Goal: Task Accomplishment & Management: Use online tool/utility

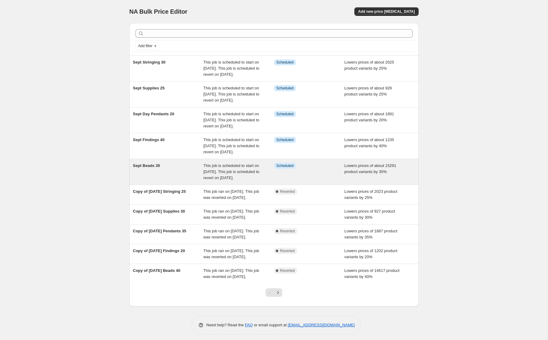
click at [213, 180] on span "This job is scheduled to start on [DATE]. This job is scheduled to revert on [D…" at bounding box center [231, 171] width 56 height 17
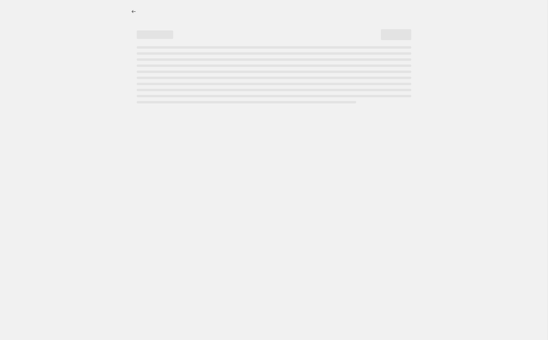
select select "percentage"
select select "tag"
select select "not_equal"
select select "tag"
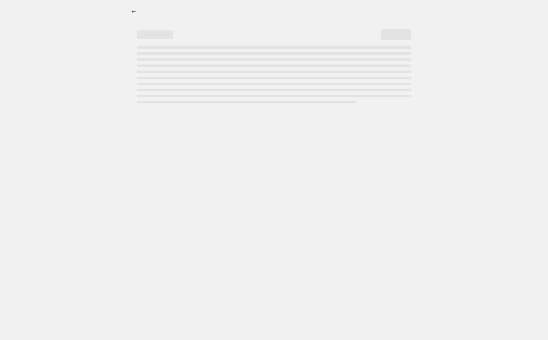
select select "not_equal"
select select "tag"
select select "not_equal"
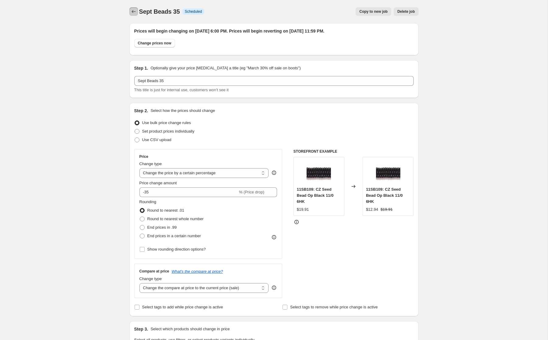
click at [132, 12] on icon "Price change jobs" at bounding box center [133, 12] width 6 height 6
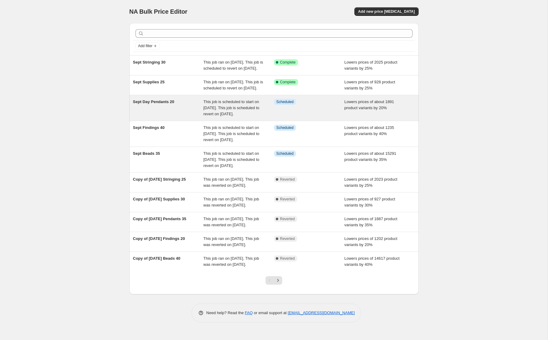
scroll to position [52, 0]
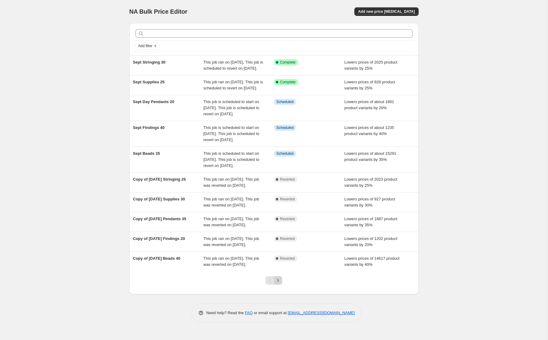
click at [280, 283] on icon "Next" at bounding box center [278, 280] width 6 height 6
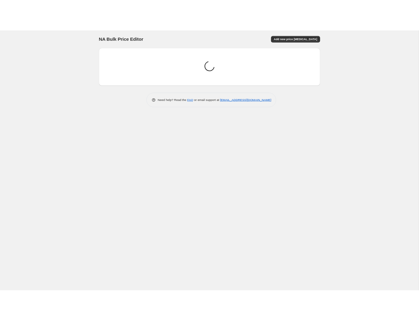
scroll to position [0, 0]
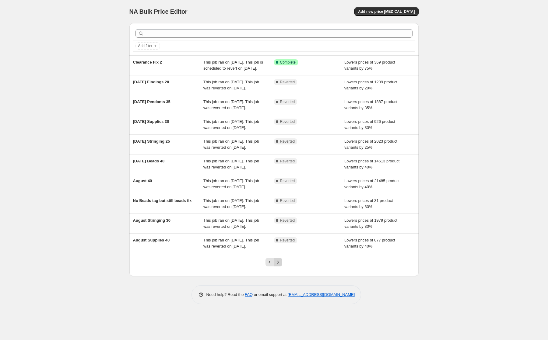
click at [277, 265] on icon "Next" at bounding box center [278, 262] width 6 height 6
click at [267, 265] on icon "Previous" at bounding box center [269, 262] width 6 height 6
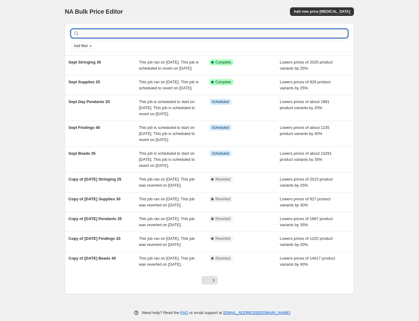
click at [101, 37] on input "text" at bounding box center [214, 33] width 267 height 9
type input "SV"
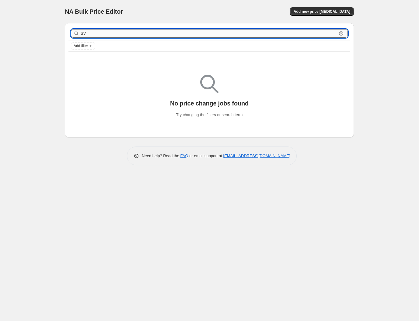
click at [91, 32] on input "SV" at bounding box center [209, 33] width 256 height 9
type input "vintage"
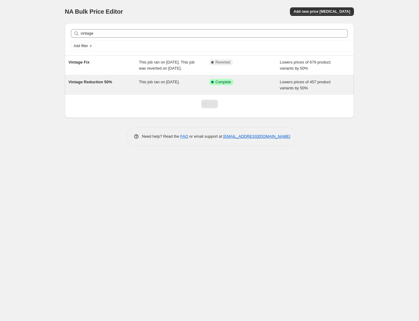
click at [163, 85] on div "This job ran on [DATE]." at bounding box center [174, 85] width 71 height 12
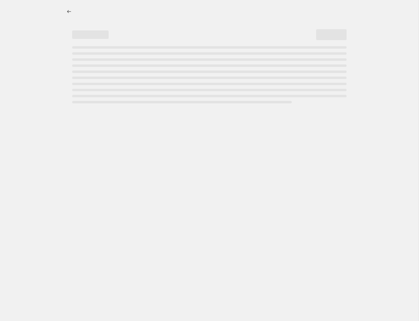
select select "percentage"
select select "collection"
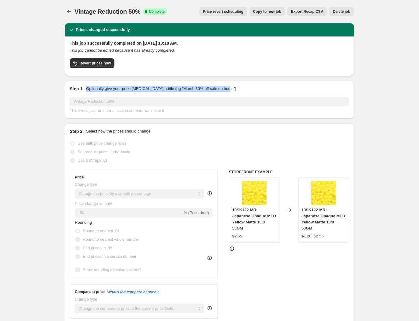
drag, startPoint x: 87, startPoint y: 88, endPoint x: 242, endPoint y: 92, distance: 155.5
click at [242, 92] on div "Step 1. Optionally give your price [MEDICAL_DATA] a title (eg "March 30% off sa…" at bounding box center [209, 89] width 279 height 6
drag, startPoint x: 70, startPoint y: 89, endPoint x: 274, endPoint y: 118, distance: 205.6
click at [274, 118] on div "Step 1. Optionally give your price [MEDICAL_DATA] a title (eg "March 30% off sa…" at bounding box center [209, 100] width 289 height 38
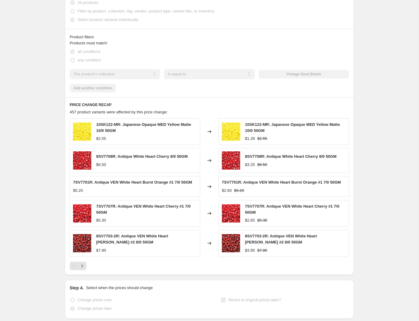
scroll to position [373, 0]
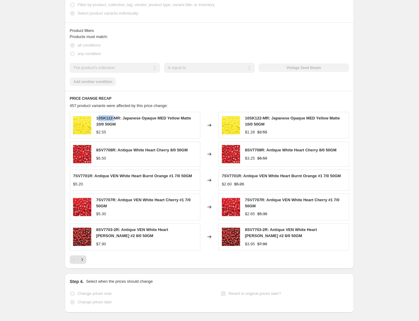
drag, startPoint x: 97, startPoint y: 119, endPoint x: 114, endPoint y: 117, distance: 17.4
click at [114, 117] on span "10SK122-MR: Japanese Opaque MED Yellow Matte 10/0 50GM" at bounding box center [143, 121] width 95 height 11
drag, startPoint x: 96, startPoint y: 118, endPoint x: 121, endPoint y: 118, distance: 24.9
click at [121, 118] on span "10SK122-MR: Japanese Opaque MED Yellow Matte 10/0 50GM" at bounding box center [143, 121] width 95 height 11
copy span "10SK122-MR"
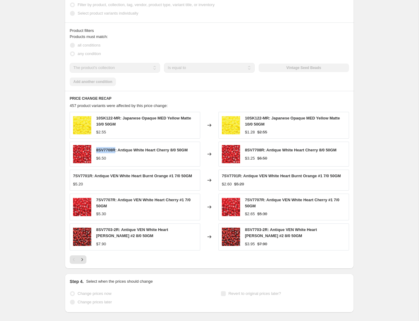
drag, startPoint x: 97, startPoint y: 150, endPoint x: 116, endPoint y: 150, distance: 19.2
click at [116, 150] on span "8SV7708R: Antique White Heart Cherry 8/0 50GM" at bounding box center [142, 150] width 92 height 5
copy span "8SV7708R"
drag, startPoint x: 96, startPoint y: 199, endPoint x: 115, endPoint y: 199, distance: 18.9
click at [115, 199] on span "7SV7707R: Antique VEN White Heart Cherry #1 7/0 50GM" at bounding box center [143, 203] width 94 height 11
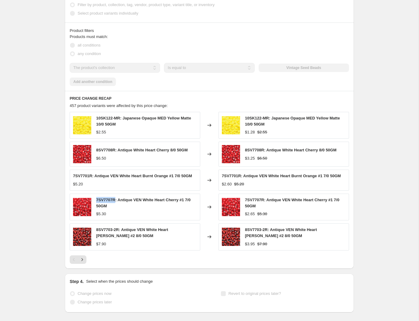
copy span "7SV7707R"
drag, startPoint x: 97, startPoint y: 229, endPoint x: 120, endPoint y: 230, distance: 23.4
click at [120, 230] on span "8SV7703-2R: Antique VEN White Heart [PERSON_NAME] #2 8/0 50GM" at bounding box center [132, 233] width 72 height 11
copy span "8SV7703-2R"
click at [84, 260] on icon "Next" at bounding box center [82, 260] width 6 height 6
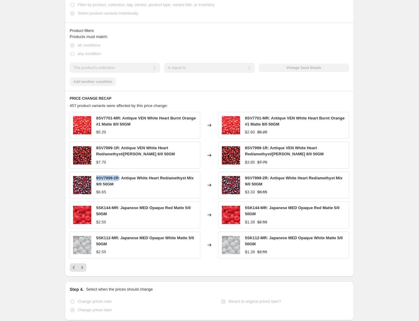
drag, startPoint x: 96, startPoint y: 177, endPoint x: 121, endPoint y: 179, distance: 25.3
click at [121, 179] on span "9SV7999-2R: Antique White Heart Red/amethyst Mix 9/0 50GM" at bounding box center [144, 181] width 97 height 11
copy span "9SV7999-2R"
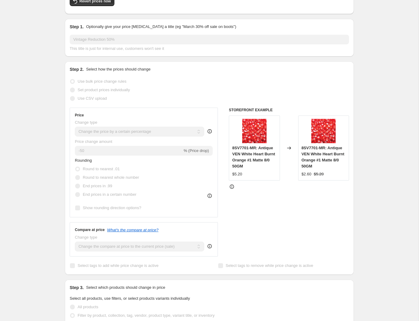
scroll to position [0, 0]
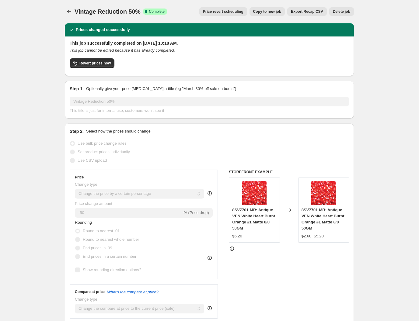
click at [162, 64] on div "Revert prices now" at bounding box center [209, 64] width 279 height 13
click at [95, 62] on span "Revert prices now" at bounding box center [94, 63] width 31 height 5
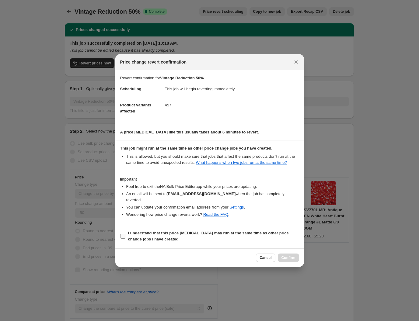
click at [226, 233] on b "I understand that this price [MEDICAL_DATA] may run at the same time as other p…" at bounding box center [208, 236] width 161 height 11
click at [125, 234] on input "I understand that this price [MEDICAL_DATA] may run at the same time as other p…" at bounding box center [122, 236] width 5 height 5
checkbox input "true"
click at [294, 257] on span "Confirm" at bounding box center [288, 258] width 14 height 5
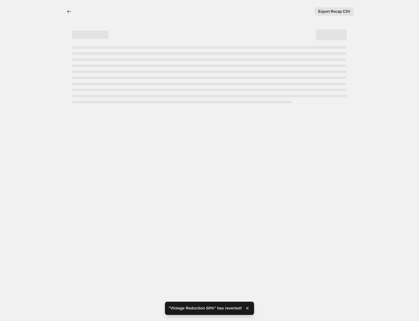
select select "percentage"
select select "collection"
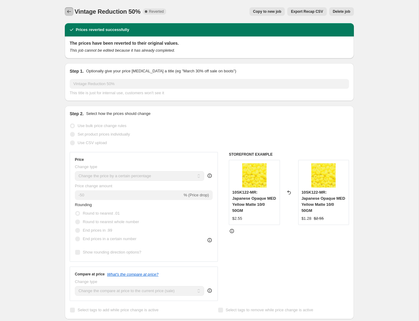
click at [69, 12] on icon "Price change jobs" at bounding box center [69, 12] width 6 height 6
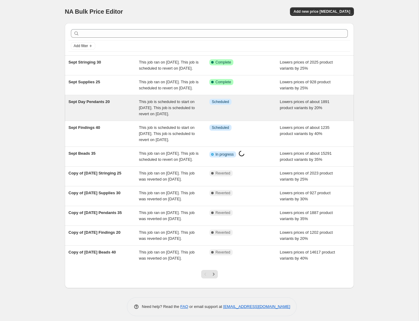
click at [167, 117] on div "This job is scheduled to start on [DATE]. This job is scheduled to revert on [D…" at bounding box center [174, 108] width 71 height 18
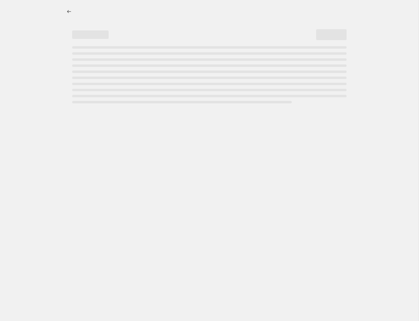
select select "percentage"
select select "collection"
select select "tag"
select select "not_equal"
select select "tag"
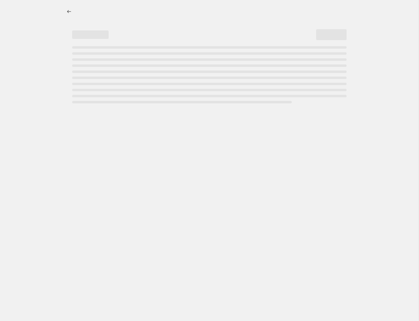
select select "not_equal"
select select "tag"
select select "not_equal"
select select "tag"
select select "not_equal"
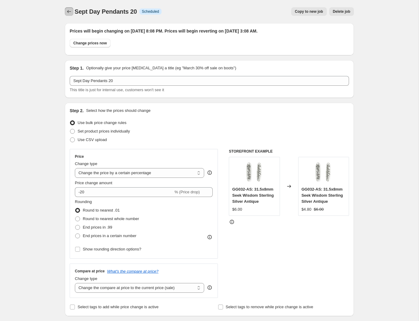
click at [71, 9] on icon "Price change jobs" at bounding box center [69, 12] width 6 height 6
